Goal: Task Accomplishment & Management: Manage account settings

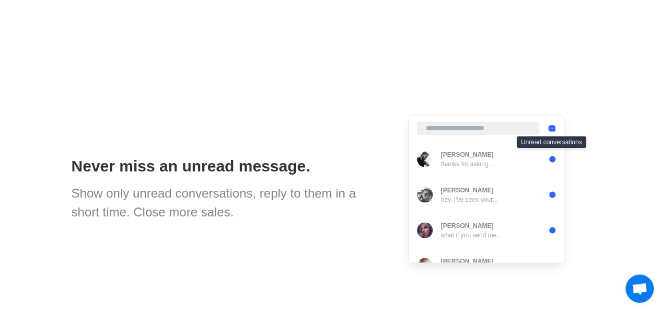
scroll to position [907, 0]
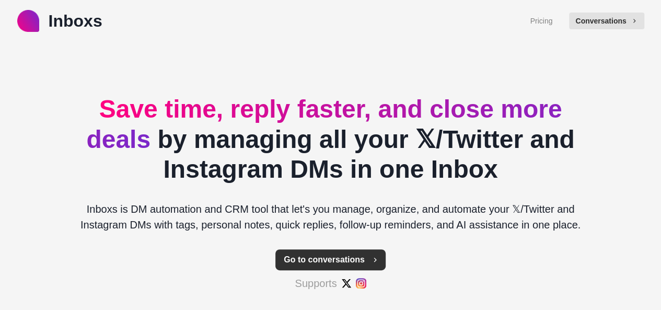
click at [369, 258] on span "button" at bounding box center [373, 259] width 8 height 8
type textarea "*"
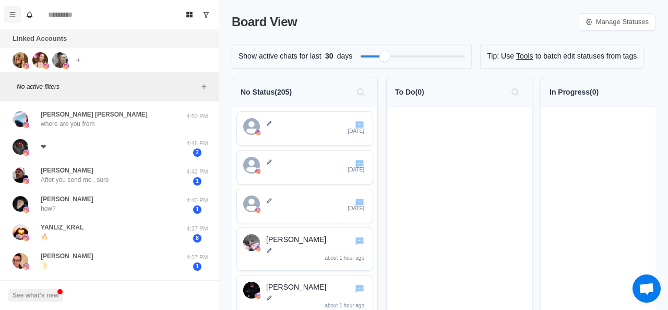
click at [9, 14] on icon "Menu" at bounding box center [12, 14] width 7 height 7
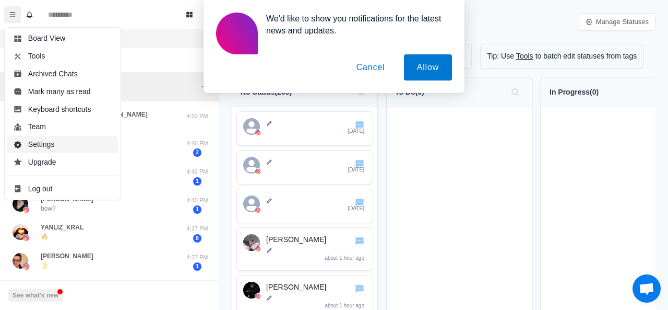
click at [63, 143] on button "Settings" at bounding box center [63, 145] width 112 height 18
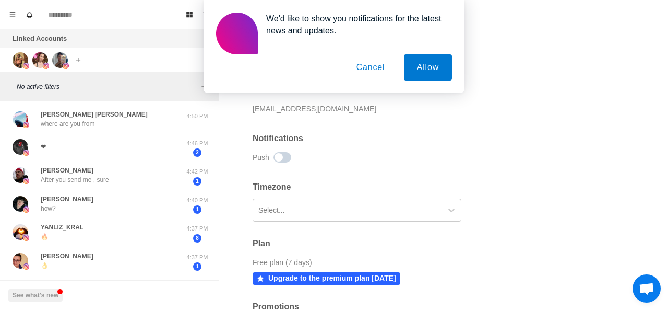
click at [376, 69] on button "Cancel" at bounding box center [371, 67] width 55 height 26
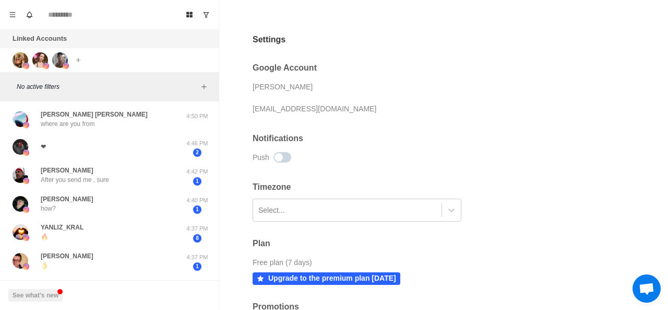
click at [343, 113] on div "stormkatie3@gmail.com" at bounding box center [420, 109] width 334 height 16
click at [46, 16] on input at bounding box center [109, 14] width 135 height 17
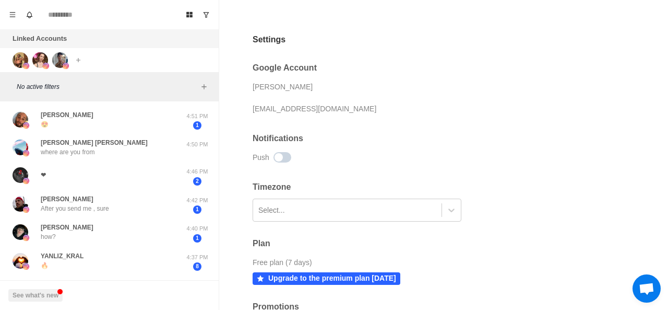
click at [214, 280] on div "See what's new" at bounding box center [109, 295] width 219 height 30
click at [301, 84] on div "Katie Storm" at bounding box center [420, 87] width 334 height 16
